Goal: Navigation & Orientation: Find specific page/section

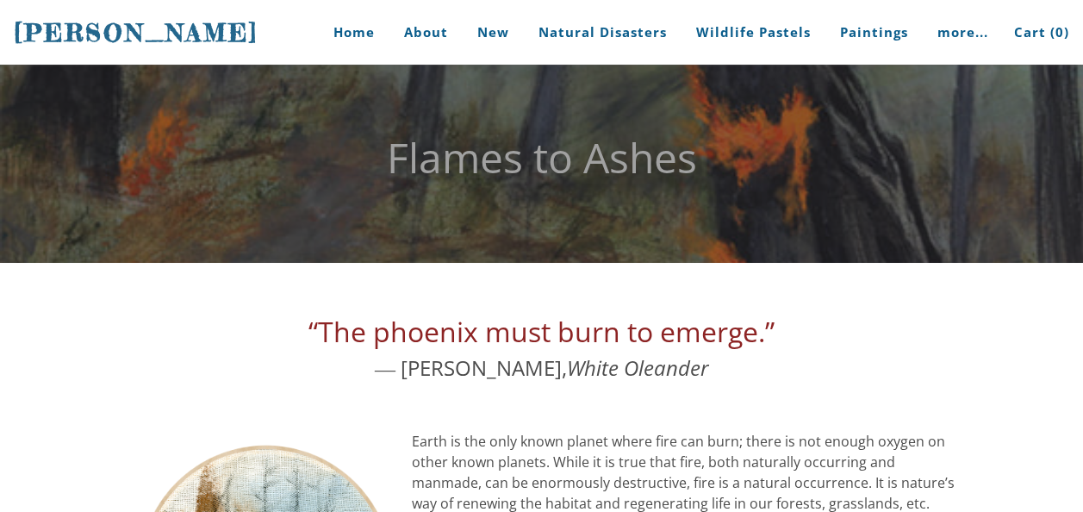
drag, startPoint x: 253, startPoint y: 29, endPoint x: 129, endPoint y: 19, distance: 124.5
click at [129, 19] on div "Stephanie Peters Home About New Natural Disasters Wildlife Pastels Paintings Bu…" at bounding box center [541, 32] width 1083 height 65
click at [19, 28] on span "[PERSON_NAME]" at bounding box center [136, 32] width 245 height 29
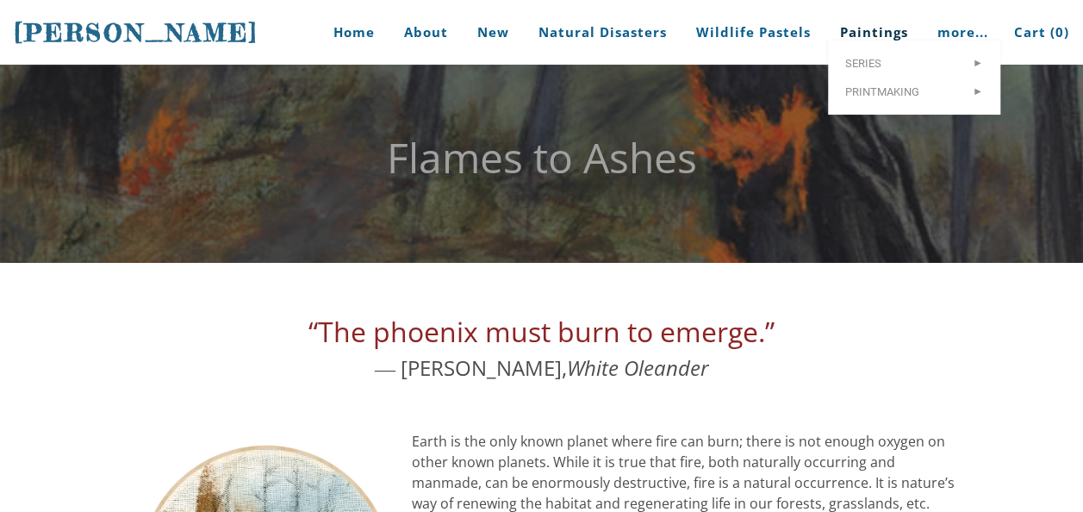
click at [892, 28] on link "Paintings" at bounding box center [874, 32] width 94 height 65
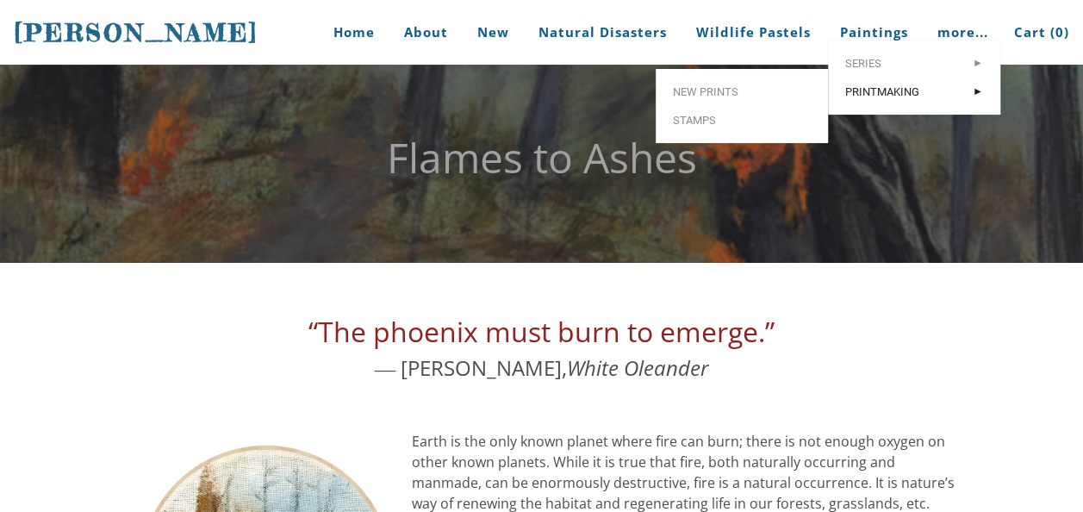
click at [880, 97] on span "Printmaking" at bounding box center [914, 91] width 138 height 11
click at [732, 97] on span "New prints" at bounding box center [742, 91] width 138 height 11
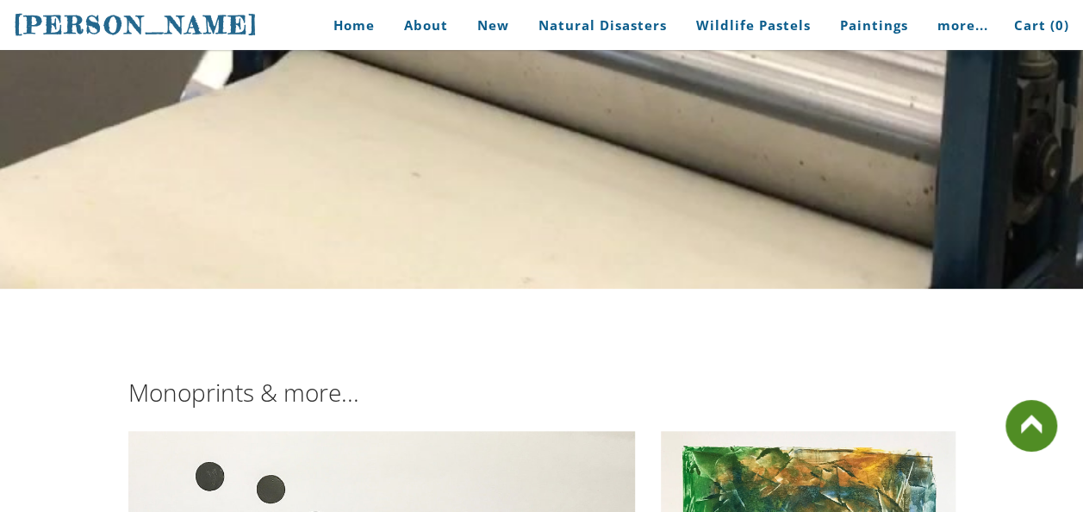
scroll to position [172, 0]
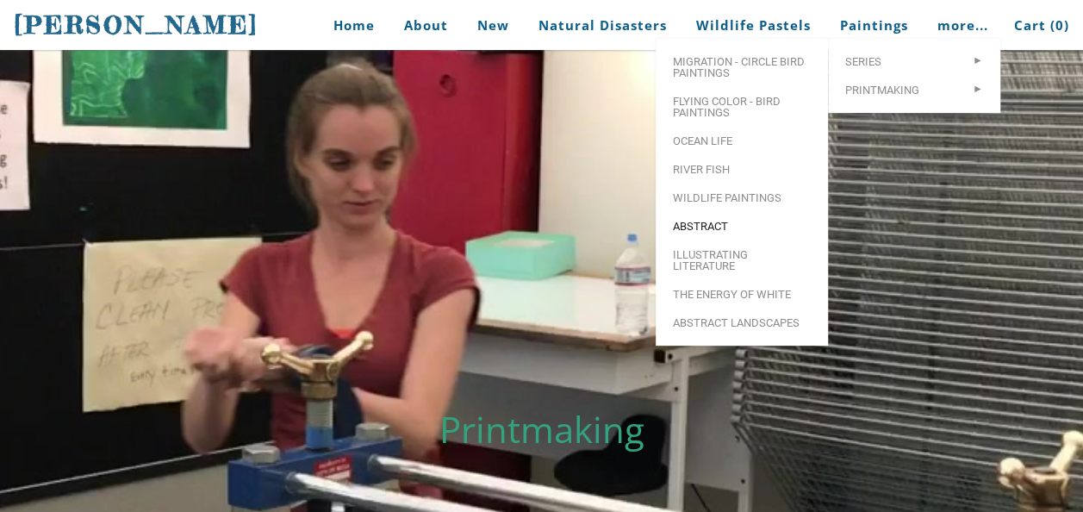
click at [702, 222] on link "Abstract" at bounding box center [741, 226] width 172 height 28
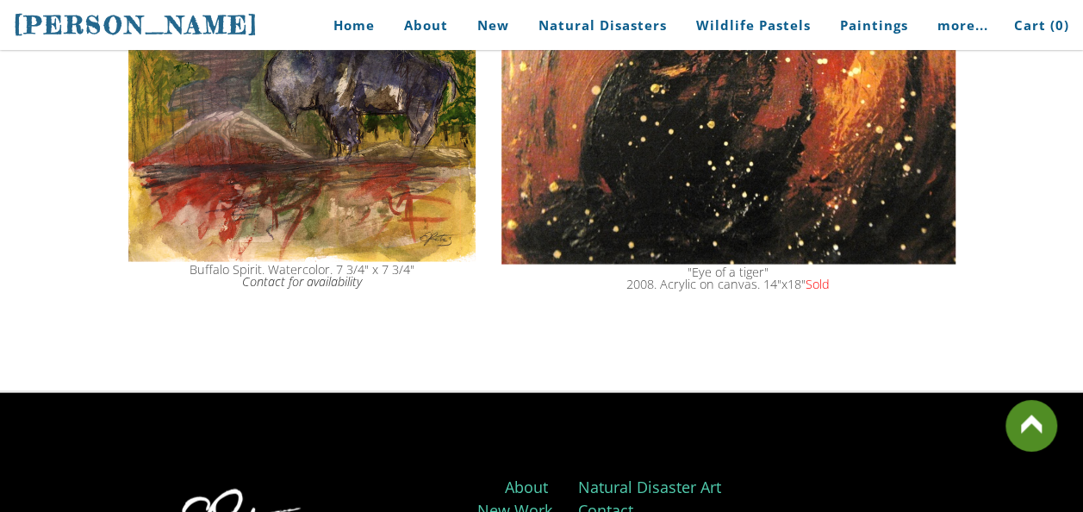
scroll to position [1529, 0]
